Goal: Task Accomplishment & Management: Use online tool/utility

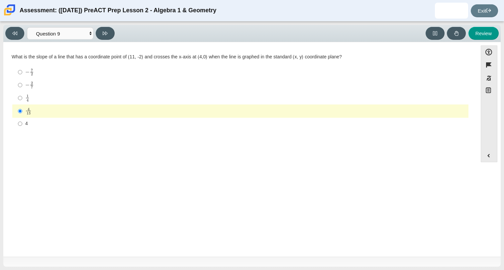
select select "14773eaf-2ca1-47ae-afe7-a624a56f34b3"
click at [483, 9] on link "Exit" at bounding box center [483, 10] width 27 height 13
